Goal: Communication & Community: Answer question/provide support

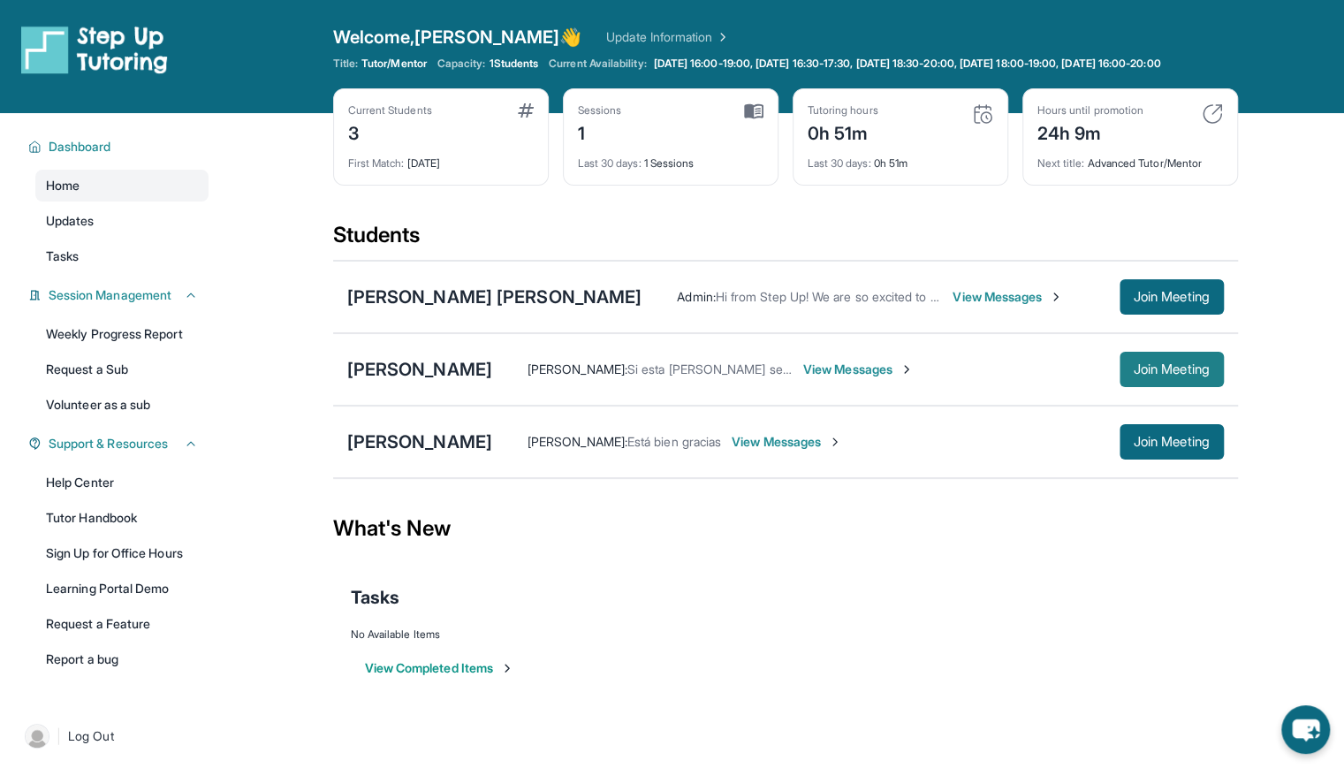
click at [1141, 375] on span "Join Meeting" at bounding box center [1171, 369] width 76 height 11
click at [1169, 375] on span "Join Meeting" at bounding box center [1171, 369] width 76 height 11
click at [913, 378] on span "View Messages" at bounding box center [858, 369] width 110 height 18
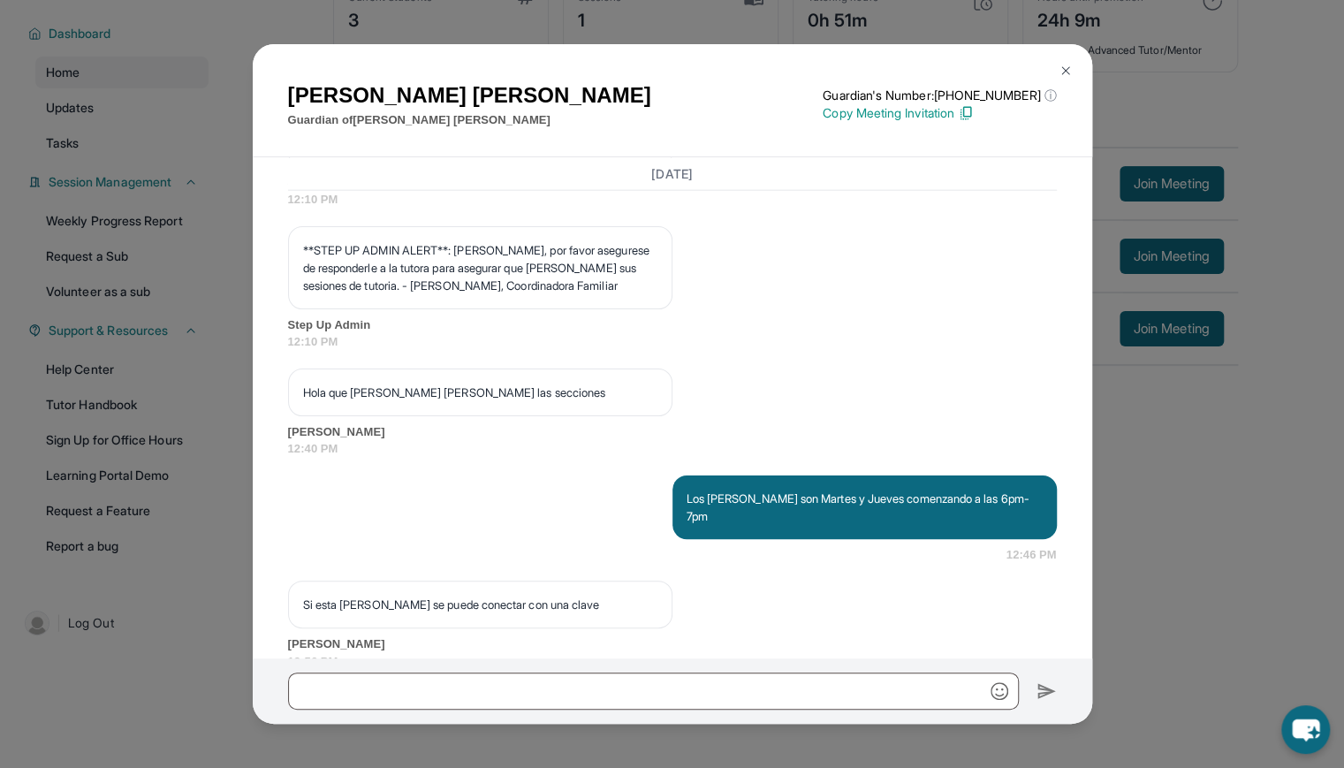
scroll to position [2765, 0]
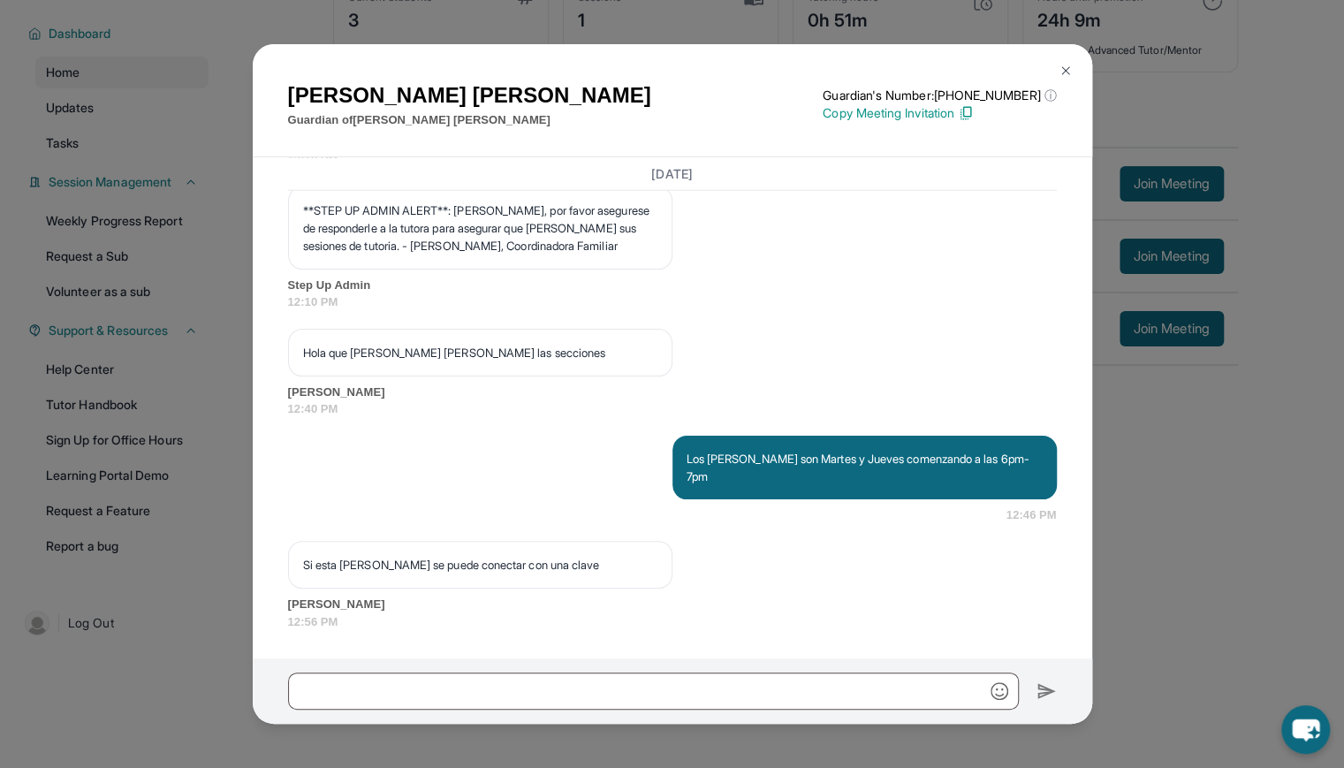
click at [1065, 67] on img at bounding box center [1065, 71] width 14 height 14
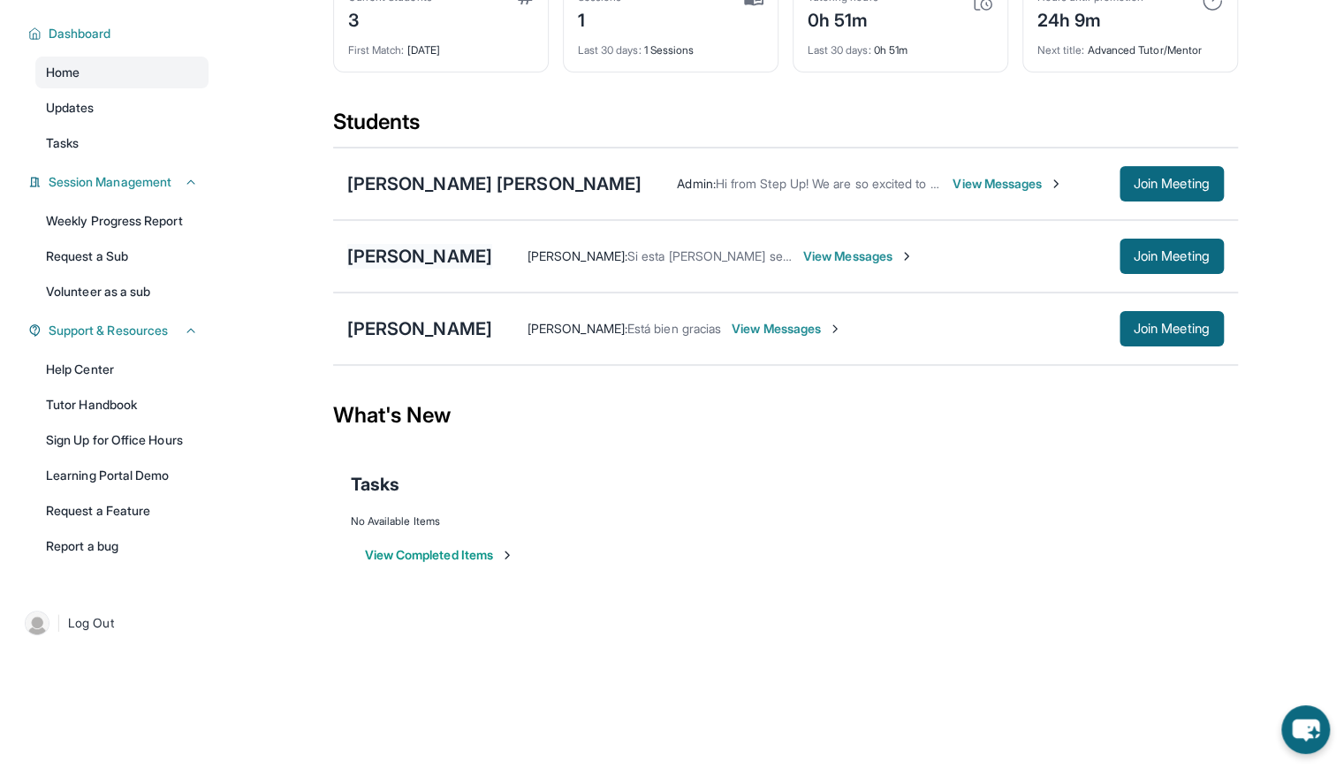
click at [492, 263] on div "[PERSON_NAME]" at bounding box center [419, 256] width 145 height 25
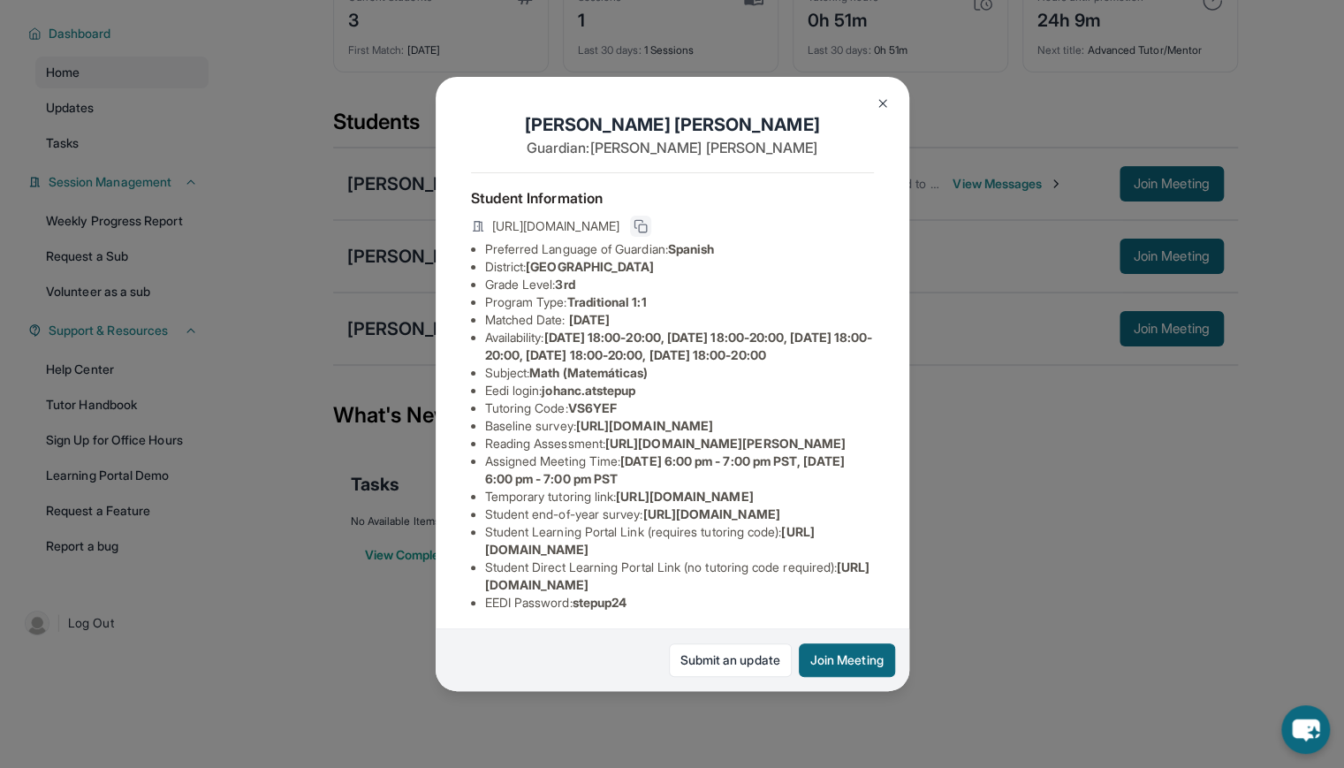
click at [648, 227] on icon at bounding box center [640, 226] width 14 height 14
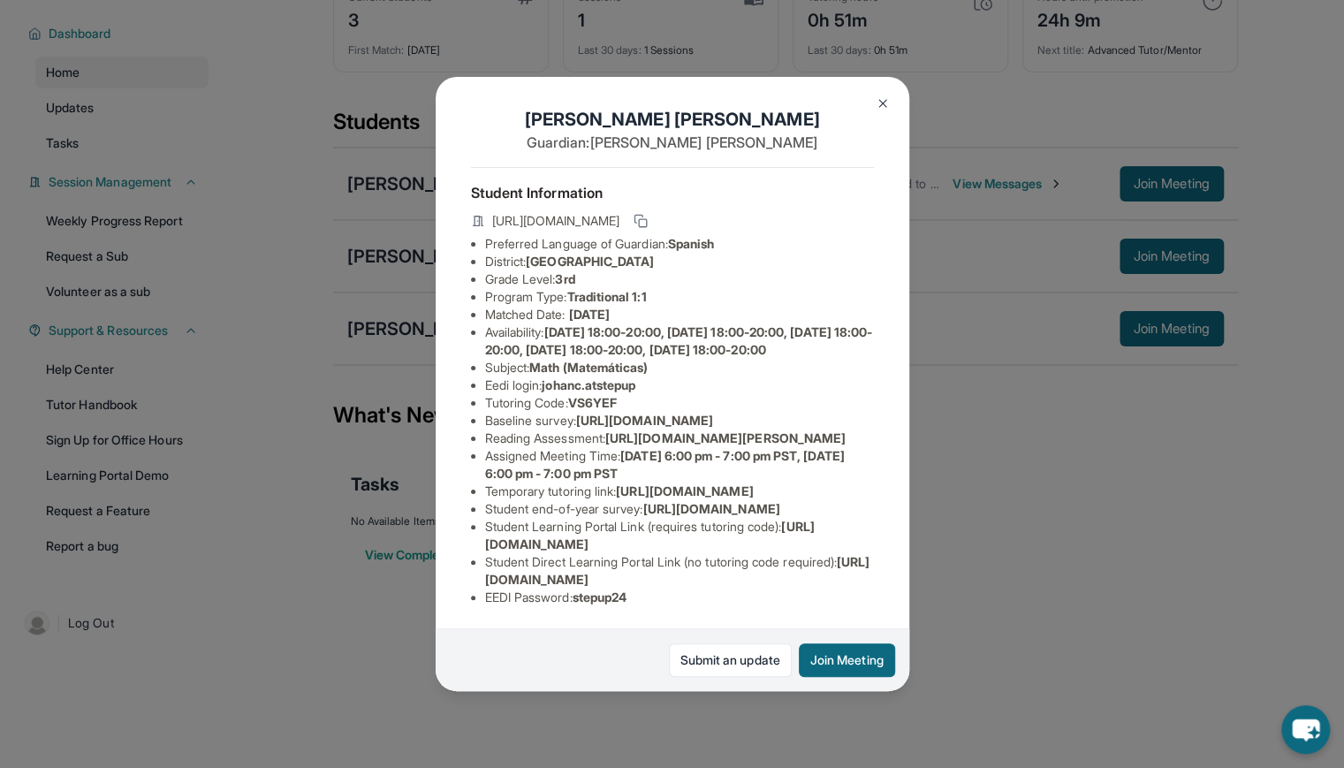
click at [987, 633] on div "[PERSON_NAME] Guardian: [PERSON_NAME] Student Information [URL][DOMAIN_NAME] Pr…" at bounding box center [672, 384] width 1344 height 768
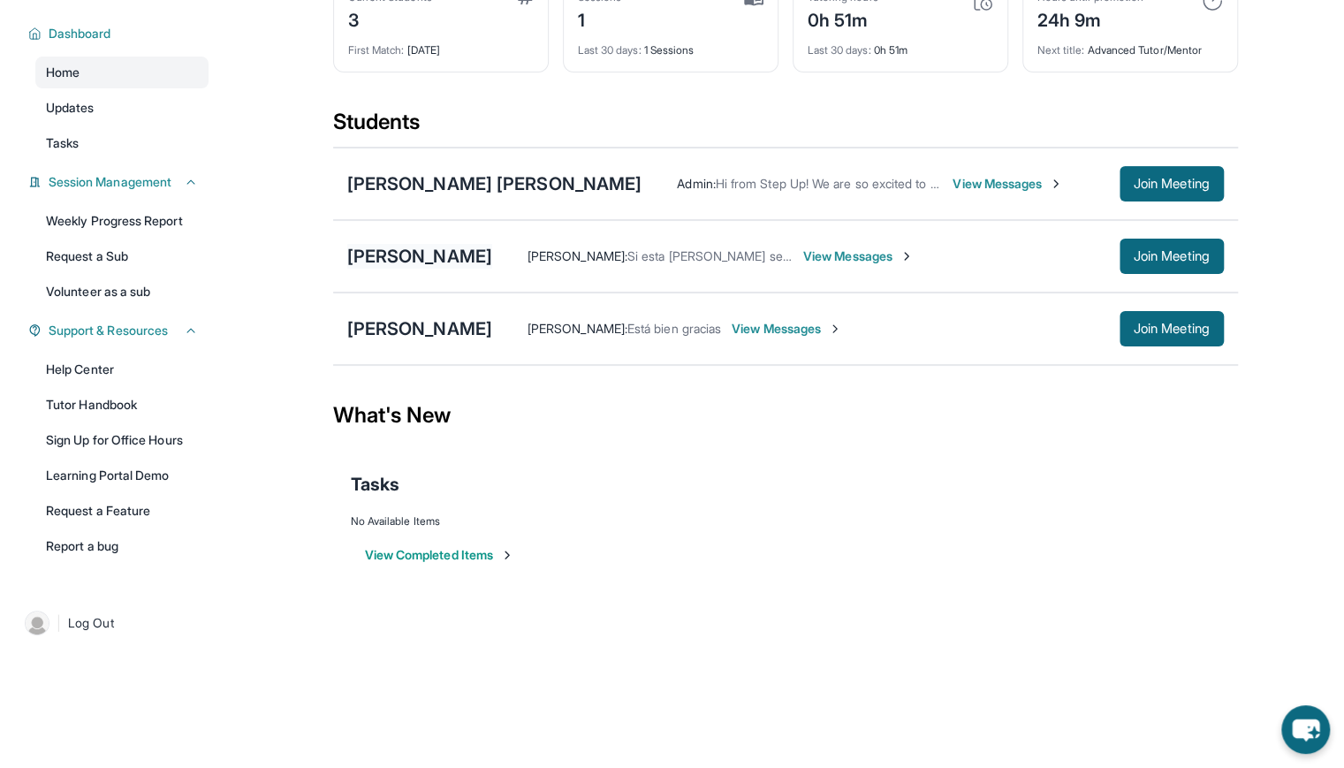
click at [492, 265] on div "[PERSON_NAME]" at bounding box center [419, 256] width 145 height 25
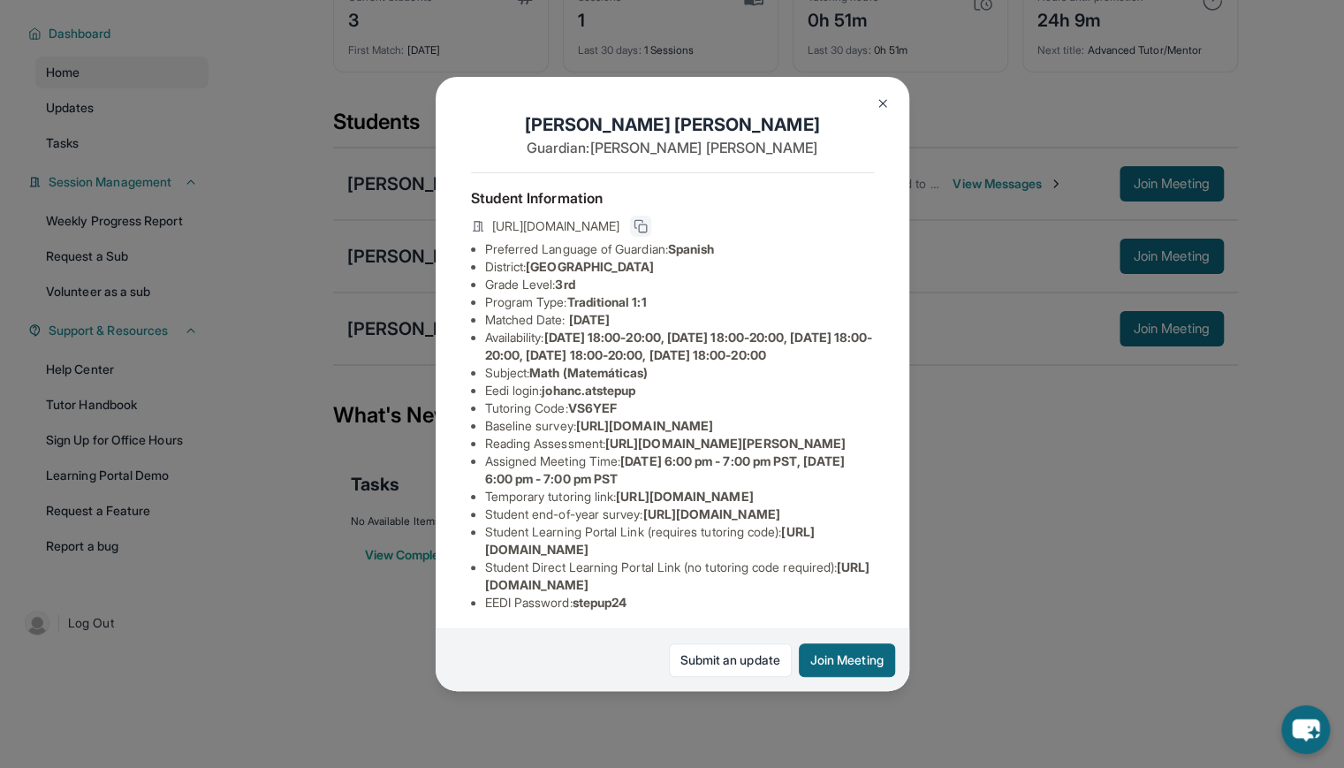
click at [647, 231] on rect at bounding box center [643, 228] width 8 height 8
click at [1048, 517] on div "[PERSON_NAME] Guardian: [PERSON_NAME] Student Information [URL][DOMAIN_NAME] Pr…" at bounding box center [672, 384] width 1344 height 768
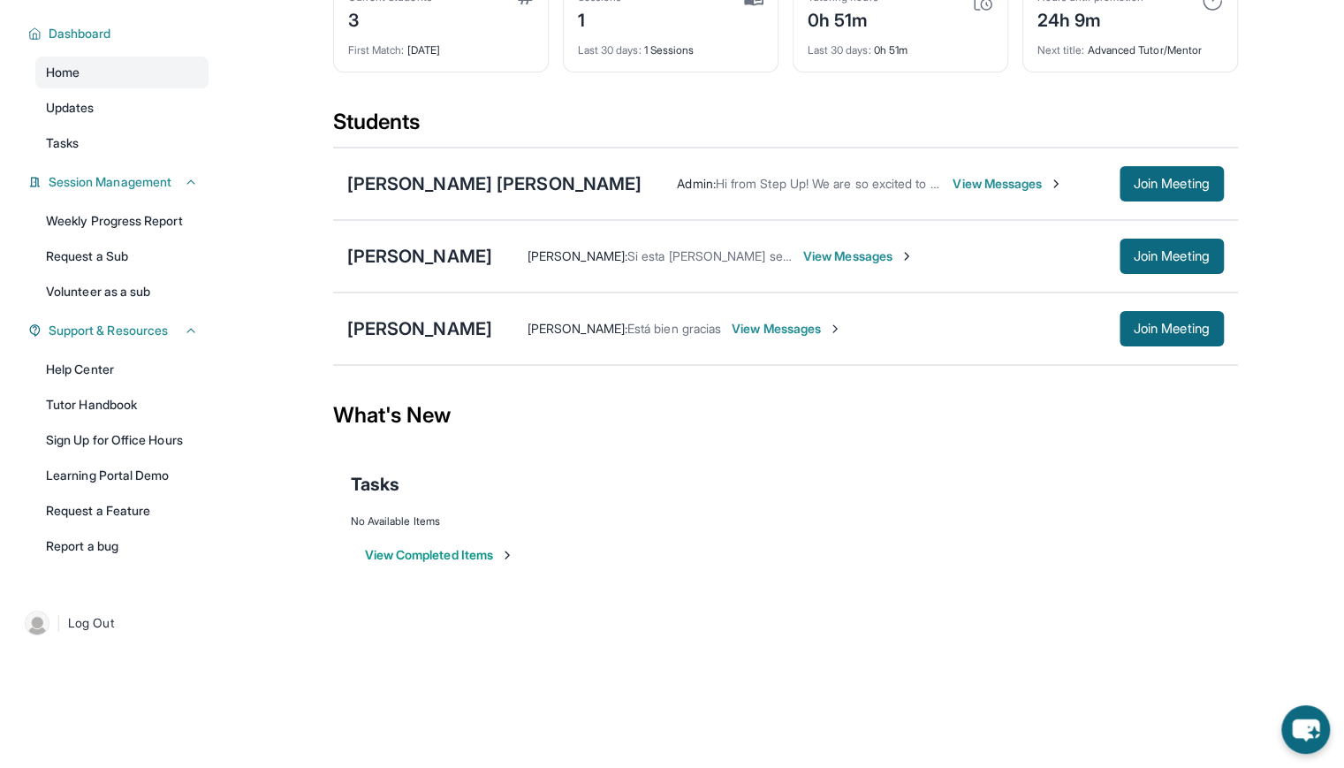
click at [913, 258] on span "View Messages" at bounding box center [858, 256] width 110 height 18
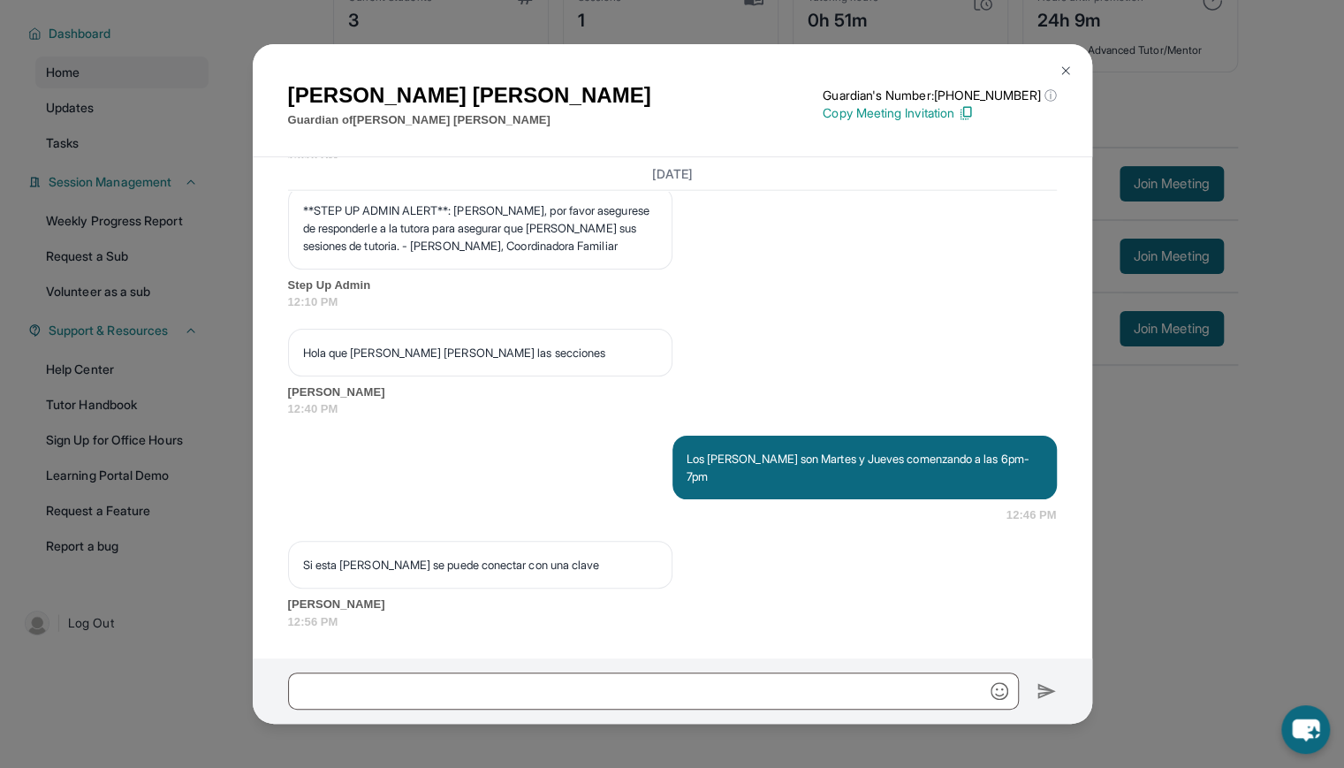
scroll to position [2765, 0]
click at [450, 689] on input "text" at bounding box center [653, 690] width 731 height 37
type input "*"
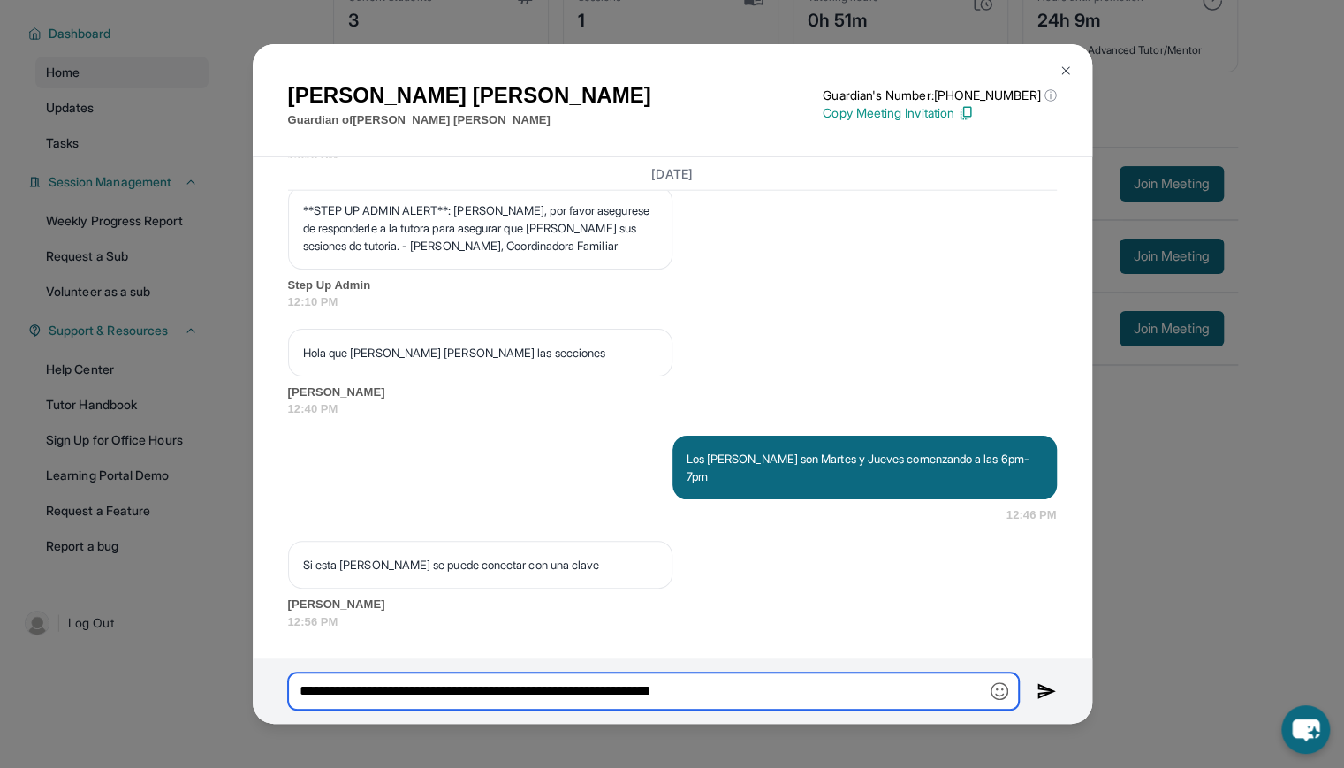
paste input "**********"
click at [478, 691] on input "**********" at bounding box center [653, 690] width 731 height 36
type input "**********"
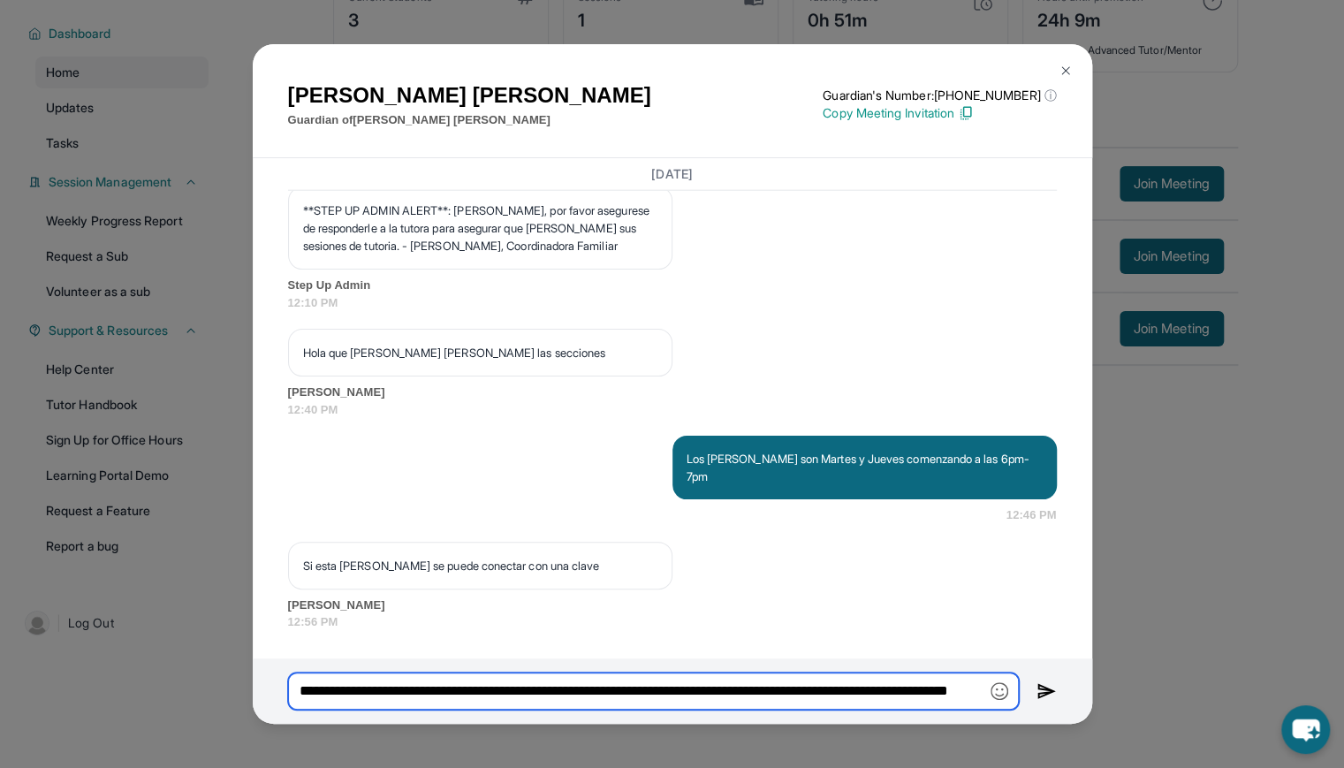
scroll to position [0, 0]
drag, startPoint x: 494, startPoint y: 693, endPoint x: 230, endPoint y: 720, distance: 265.5
click at [230, 720] on div "[PERSON_NAME] Guardian of [PERSON_NAME] Guardian's Number: [PHONE_NUMBER] ⓘ Thi…" at bounding box center [672, 384] width 1344 height 768
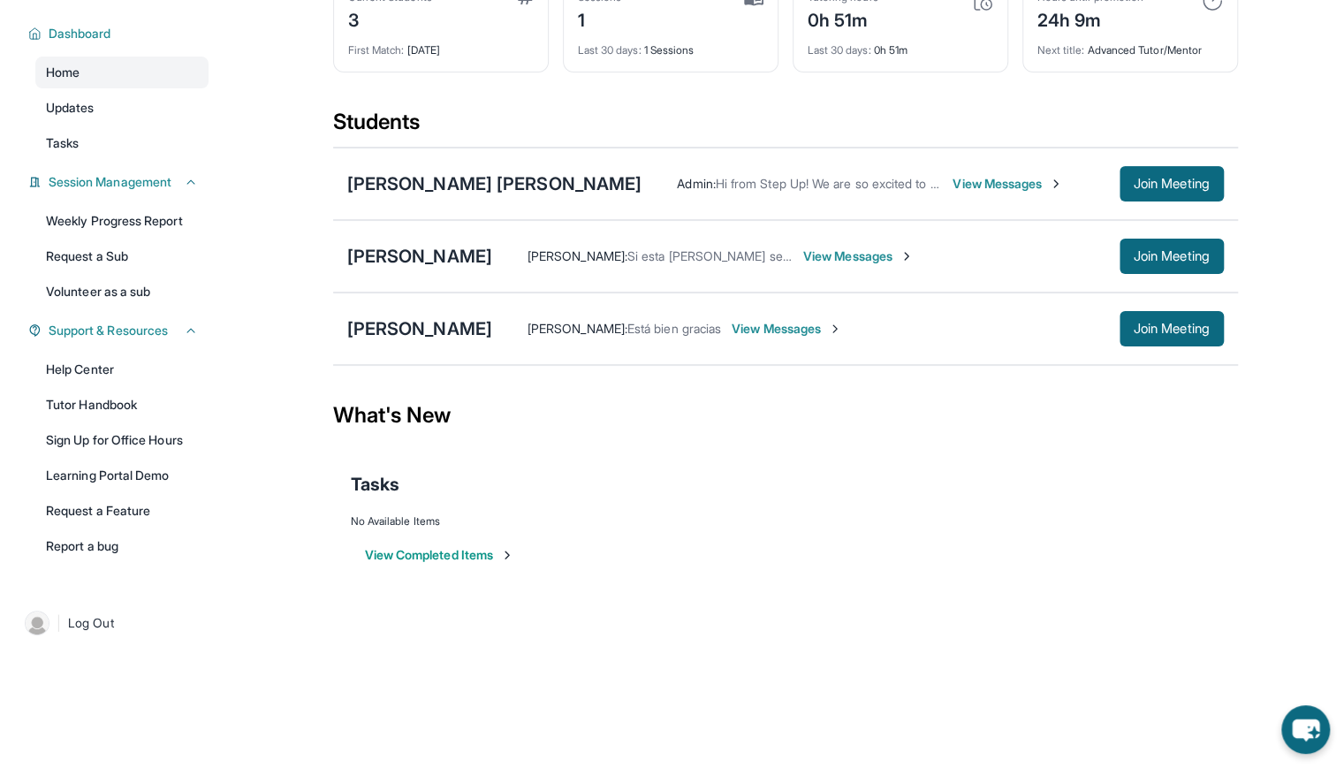
click at [913, 264] on span "View Messages" at bounding box center [858, 256] width 110 height 18
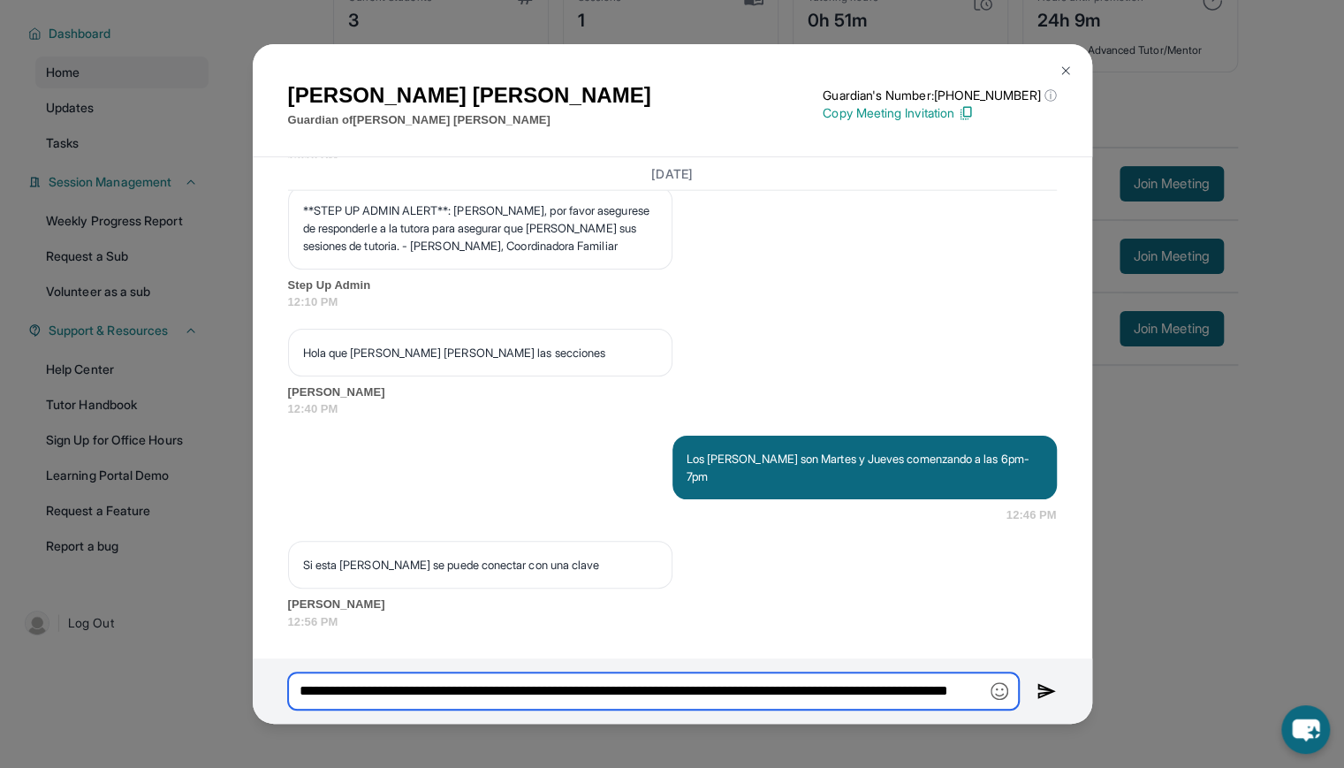
scroll to position [0, 138]
drag, startPoint x: 546, startPoint y: 689, endPoint x: 995, endPoint y: 670, distance: 449.1
click at [995, 670] on div "**********" at bounding box center [672, 690] width 839 height 64
click at [1042, 687] on img at bounding box center [1046, 690] width 20 height 21
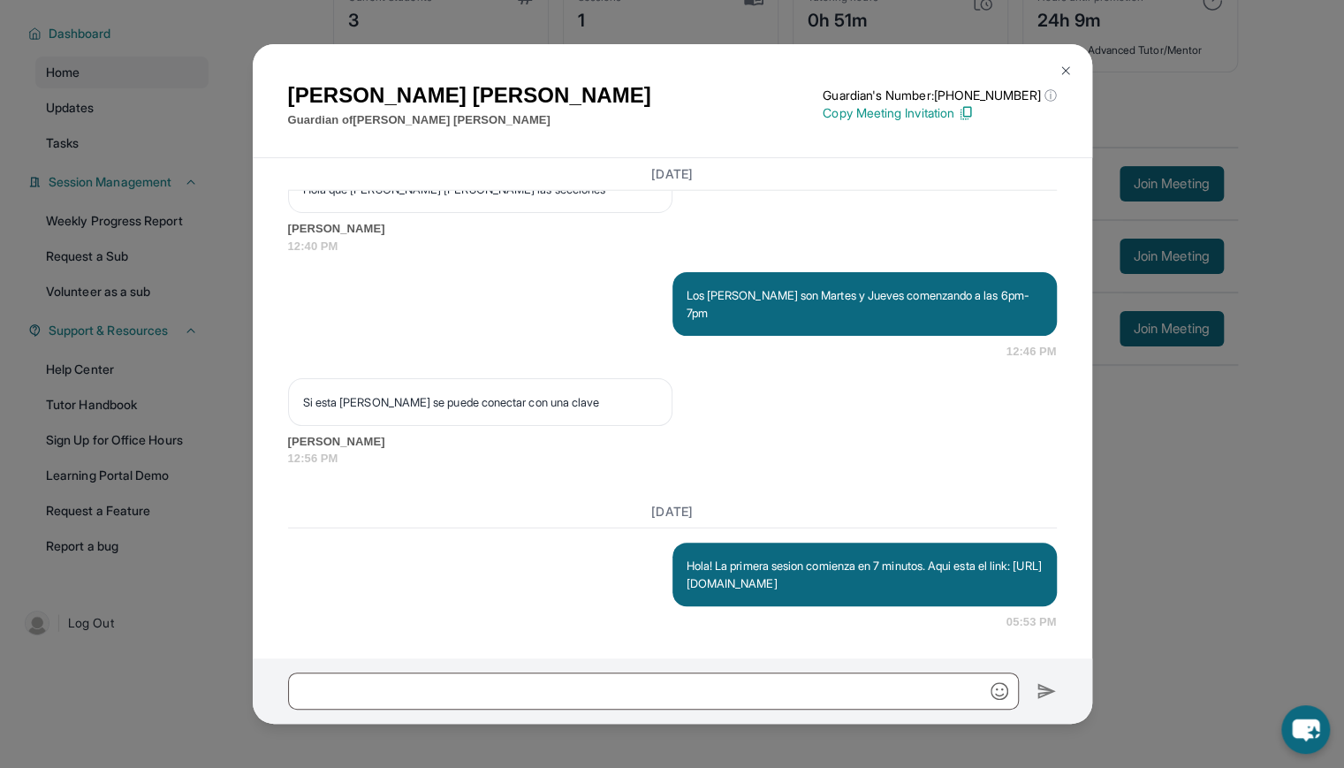
scroll to position [2928, 0]
click at [1171, 559] on div "[PERSON_NAME] Guardian of [PERSON_NAME] Guardian's Number: [PHONE_NUMBER] ⓘ Thi…" at bounding box center [672, 384] width 1344 height 768
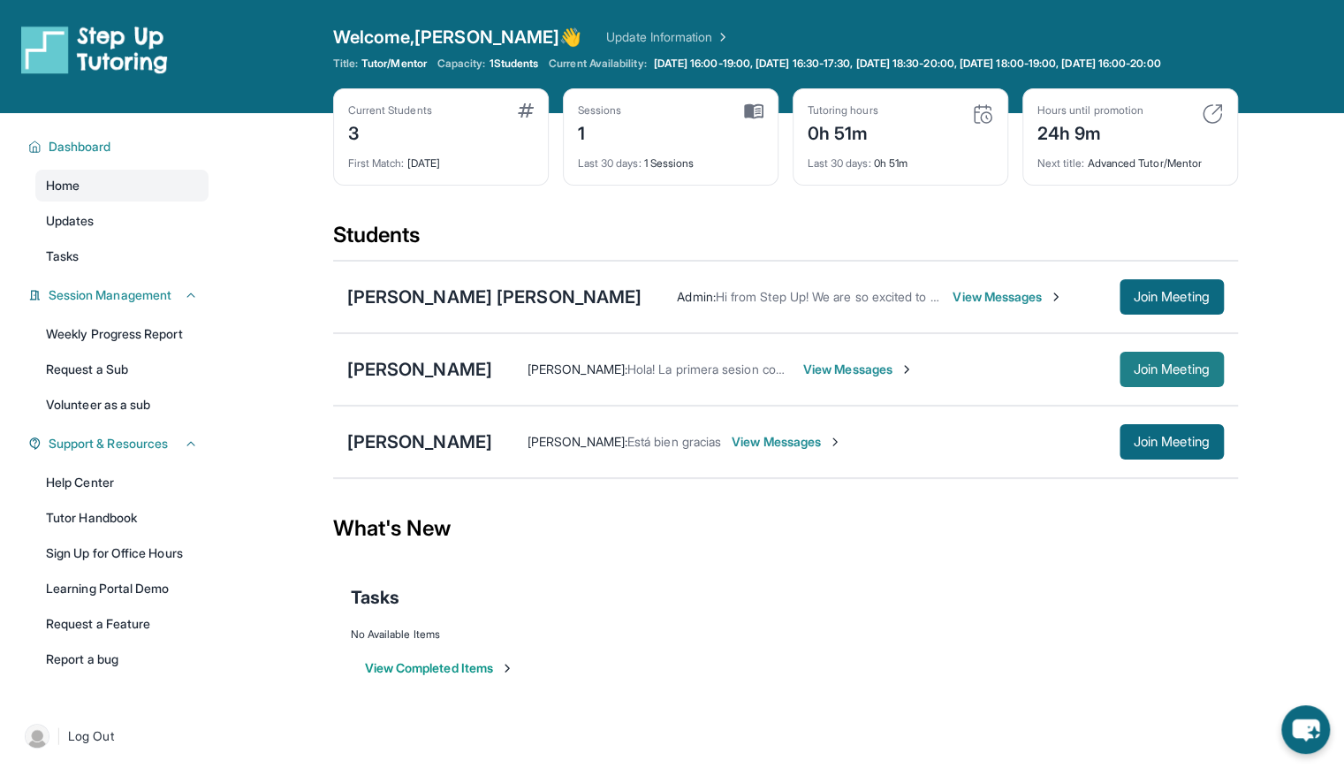
click at [1159, 375] on span "Join Meeting" at bounding box center [1171, 369] width 76 height 11
click at [913, 378] on span "View Messages" at bounding box center [858, 369] width 110 height 18
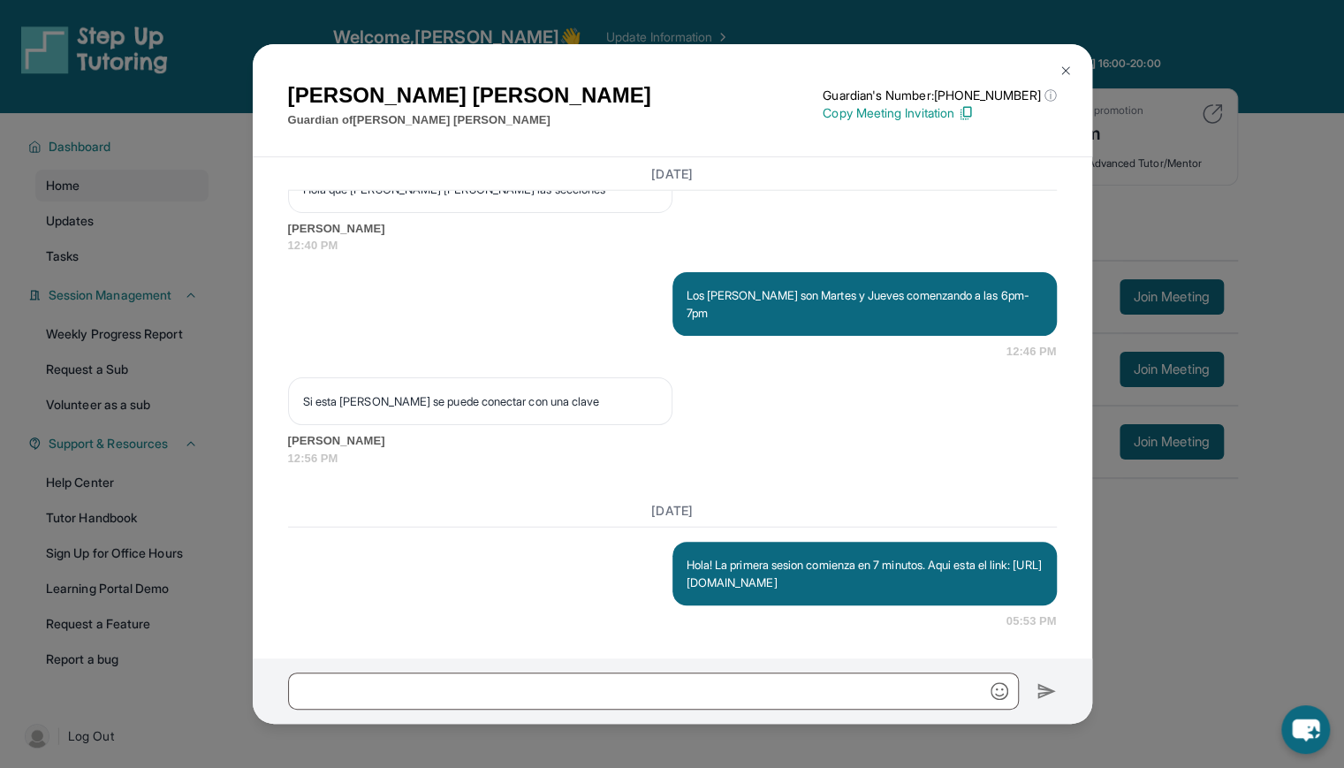
scroll to position [2928, 0]
click at [1151, 570] on div "[PERSON_NAME] Guardian of [PERSON_NAME] Guardian's Number: [PHONE_NUMBER] ⓘ Thi…" at bounding box center [672, 384] width 1344 height 768
